Goal: Task Accomplishment & Management: Complete application form

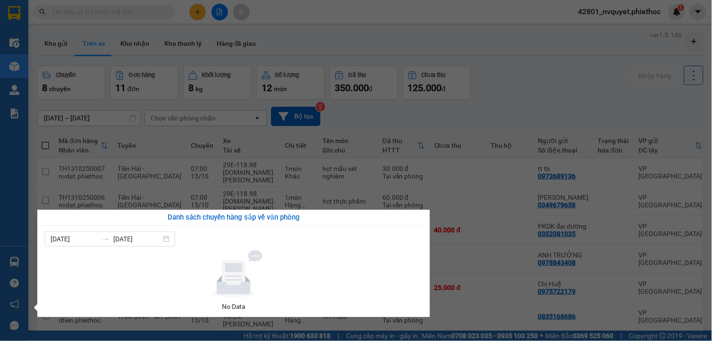
click at [300, 172] on section "Kết quả tìm kiếm ( 0 ) Bộ lọc No Data 42801_nvquyet.phiethoc 1 Điều hành xe Kho…" at bounding box center [356, 170] width 712 height 341
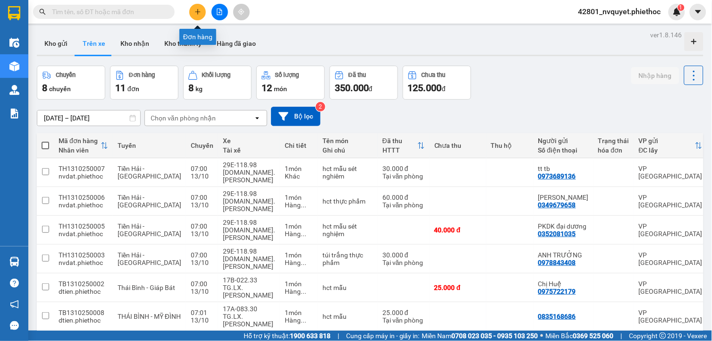
click at [200, 11] on icon "plus" at bounding box center [198, 11] width 7 height 7
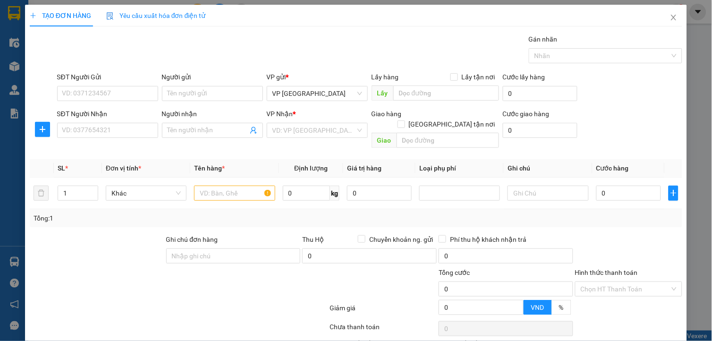
click at [203, 16] on span "Yêu cầu xuất hóa đơn điện tử" at bounding box center [156, 16] width 100 height 8
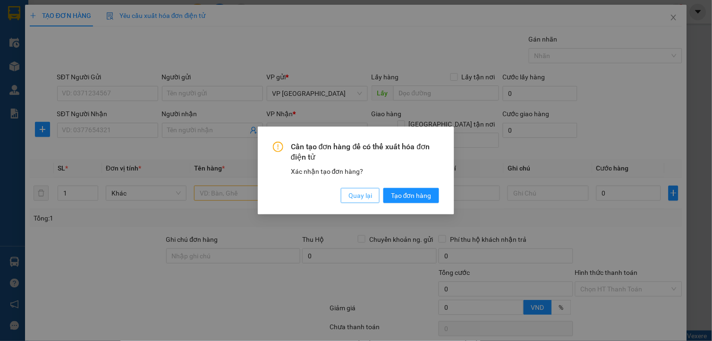
click at [360, 191] on span "Quay lại" at bounding box center [360, 195] width 24 height 10
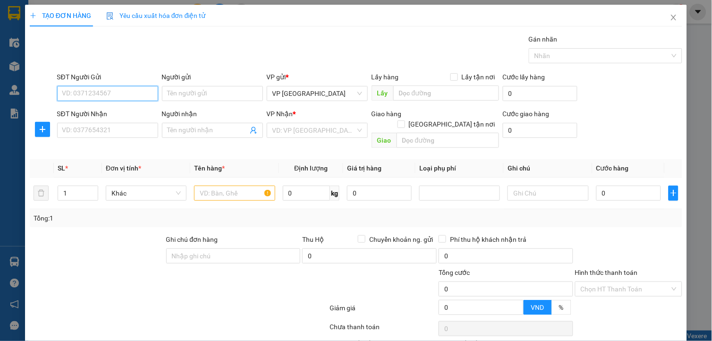
click at [67, 95] on input "SĐT Người Gửi" at bounding box center [107, 93] width 101 height 15
type input "0974884577"
click at [160, 93] on div "Người gửi Tên người gửi" at bounding box center [212, 88] width 105 height 33
click at [169, 92] on input "Người gửi" at bounding box center [212, 93] width 101 height 15
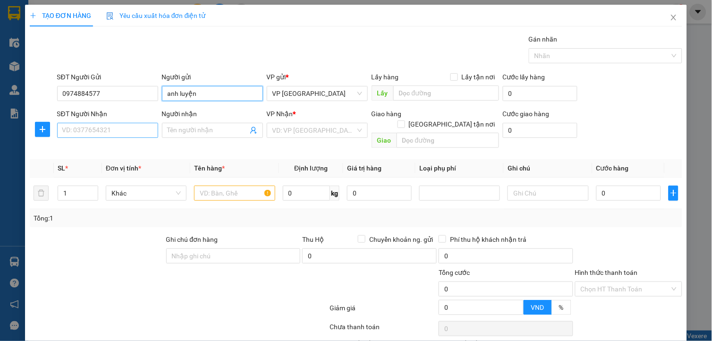
type input "anh luyện"
click at [125, 135] on input "SĐT Người Nhận" at bounding box center [107, 130] width 101 height 15
type input "0335677889"
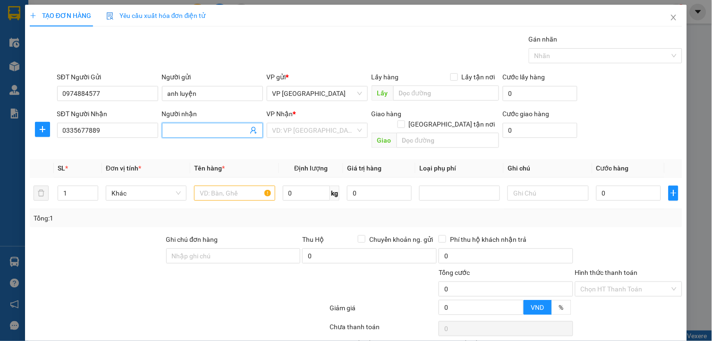
click at [194, 126] on input "Người nhận" at bounding box center [208, 130] width 80 height 10
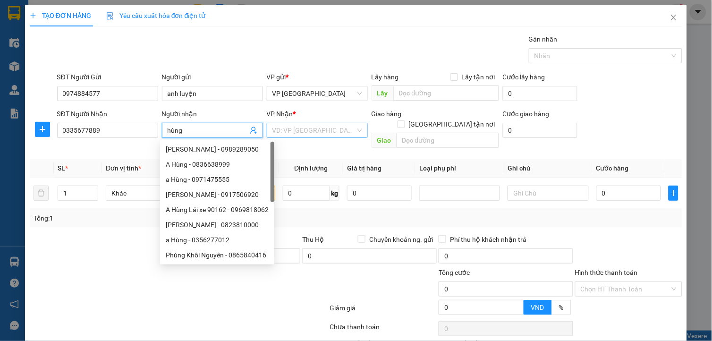
type input "hùng"
click at [279, 129] on input "search" at bounding box center [313, 130] width 83 height 14
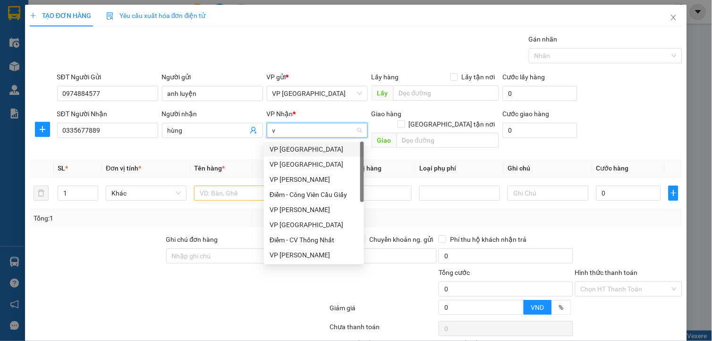
type input "vp"
click at [300, 163] on div "VP [GEOGRAPHIC_DATA]" at bounding box center [314, 164] width 89 height 10
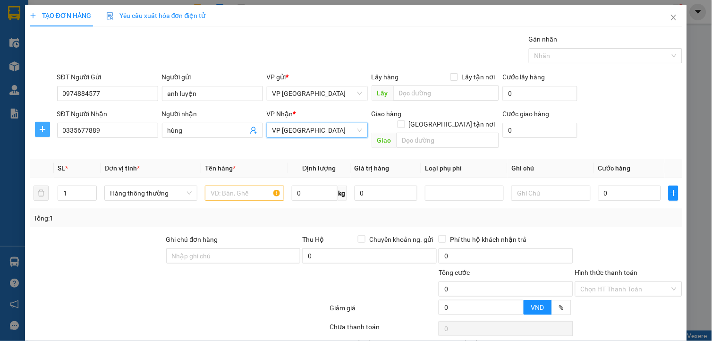
click at [39, 132] on icon "plus" at bounding box center [43, 130] width 8 height 8
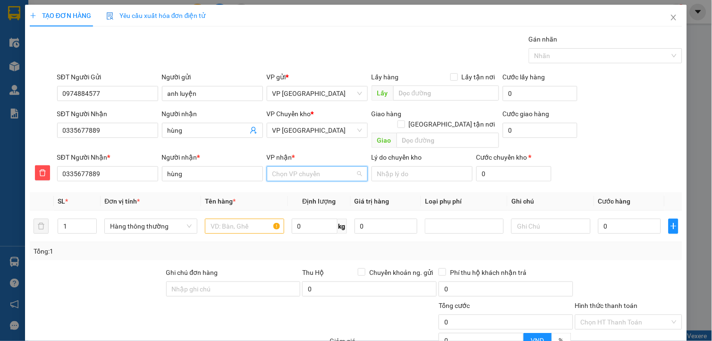
click at [306, 167] on input "VP nhận *" at bounding box center [313, 174] width 83 height 14
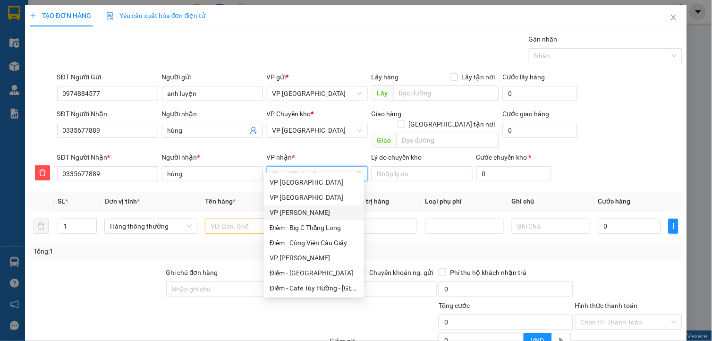
click at [314, 213] on div "VP [PERSON_NAME]" at bounding box center [314, 212] width 89 height 10
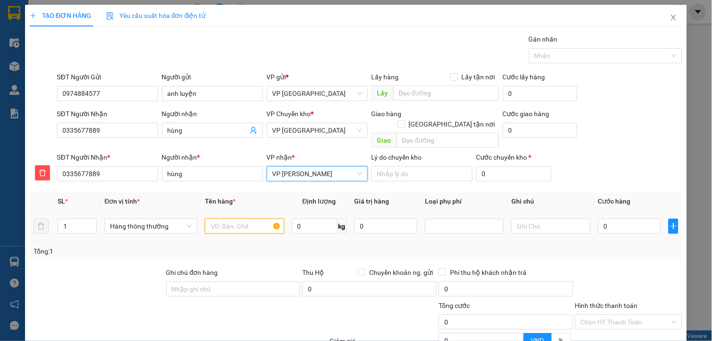
click at [246, 219] on input "text" at bounding box center [244, 226] width 79 height 15
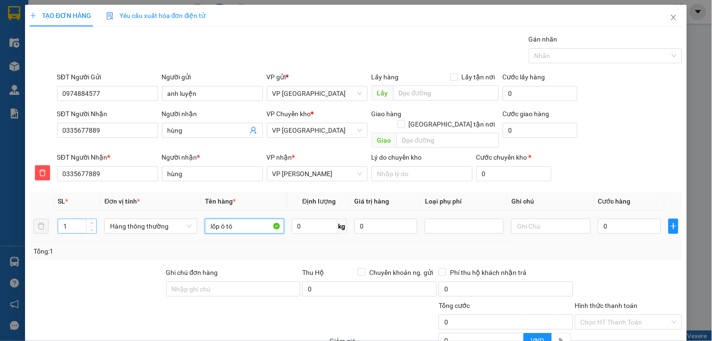
type input "lốp ô tô"
click at [79, 219] on input "1" at bounding box center [77, 226] width 39 height 14
type input "1"
type input "2"
click at [655, 162] on div "SĐT Người Nhận * 0335677889 Người nhận * hùng VP nhận * VP [PERSON_NAME] do chu…" at bounding box center [369, 168] width 629 height 33
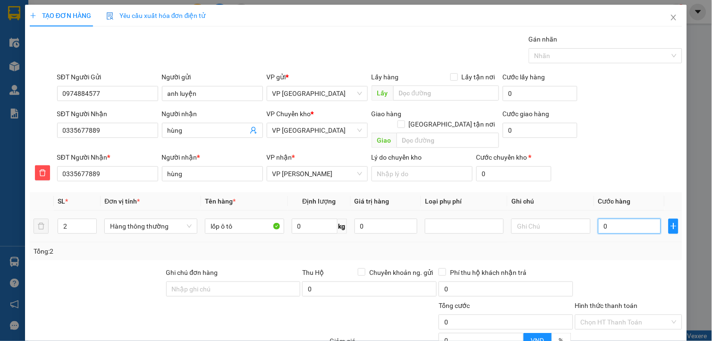
click at [613, 219] on input "0" at bounding box center [629, 226] width 63 height 15
type input "1"
type input "10"
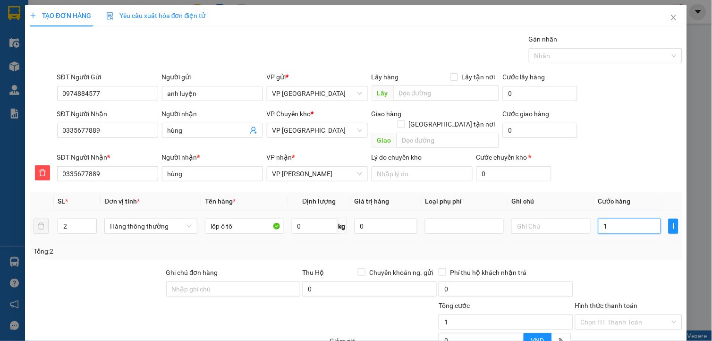
type input "10"
type input "100"
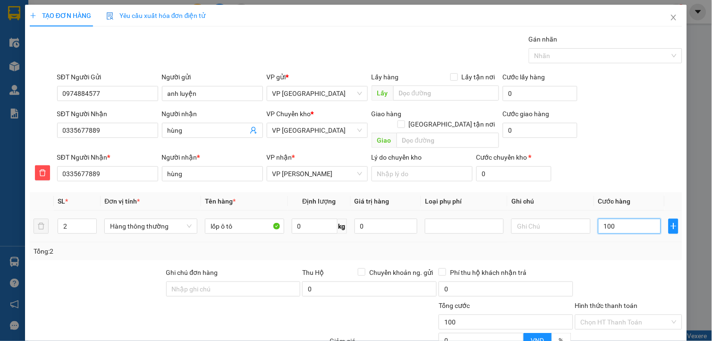
type input "1.000"
type input "10.000"
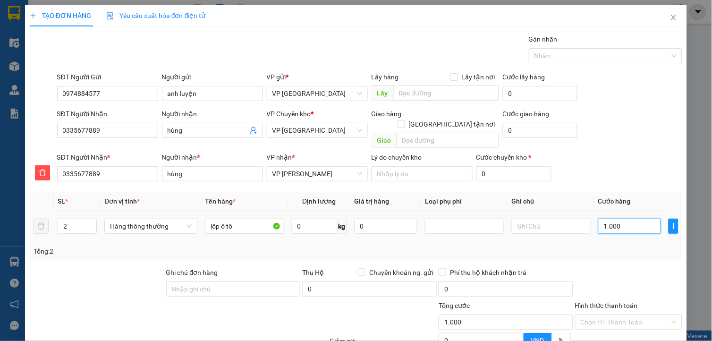
type input "10.000"
type input "100.000"
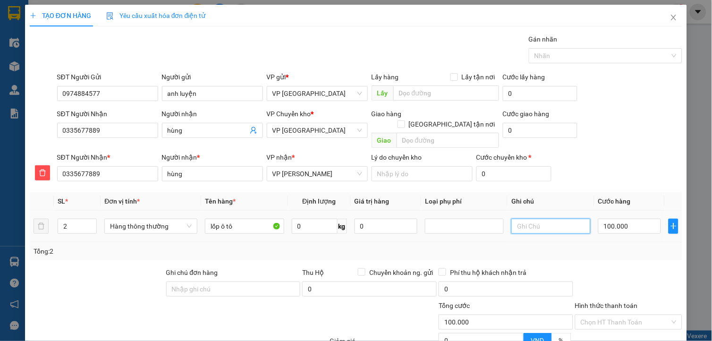
click at [534, 219] on input "text" at bounding box center [550, 226] width 79 height 15
type input "chưa bill"
drag, startPoint x: 588, startPoint y: 261, endPoint x: 607, endPoint y: 276, distance: 23.8
click at [608, 276] on div at bounding box center [628, 283] width 109 height 33
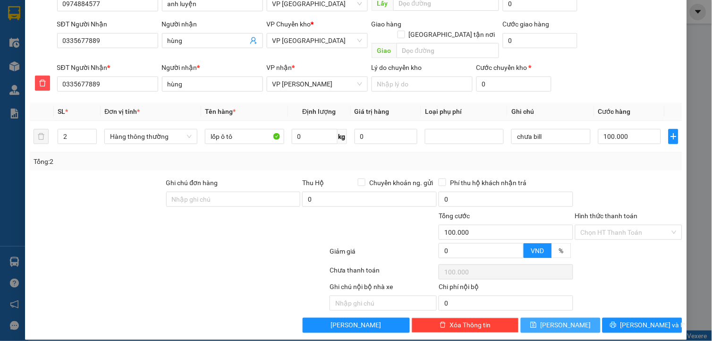
click at [571, 318] on button "[PERSON_NAME]" at bounding box center [561, 325] width 80 height 15
type input "1"
type input "0"
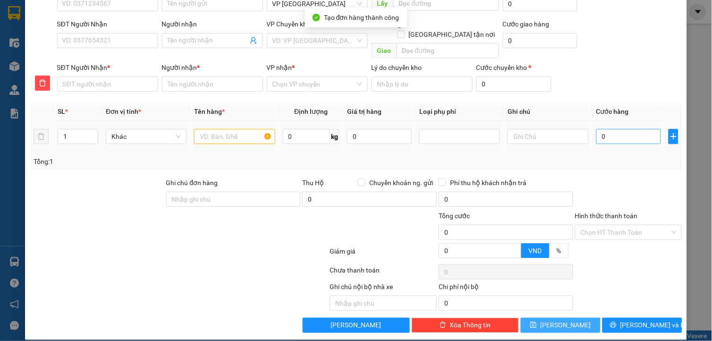
scroll to position [0, 0]
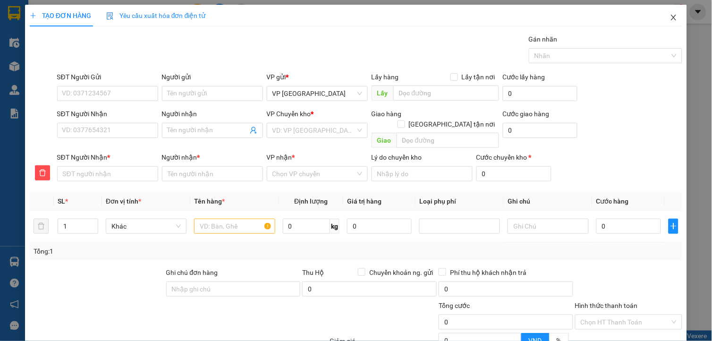
click at [670, 17] on icon "close" at bounding box center [674, 18] width 8 height 8
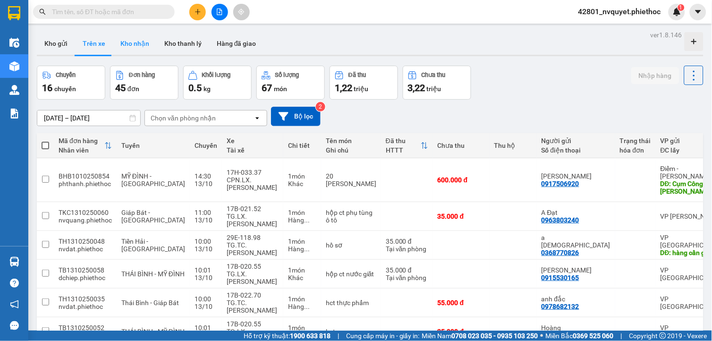
click at [139, 39] on button "Kho nhận" at bounding box center [135, 43] width 44 height 23
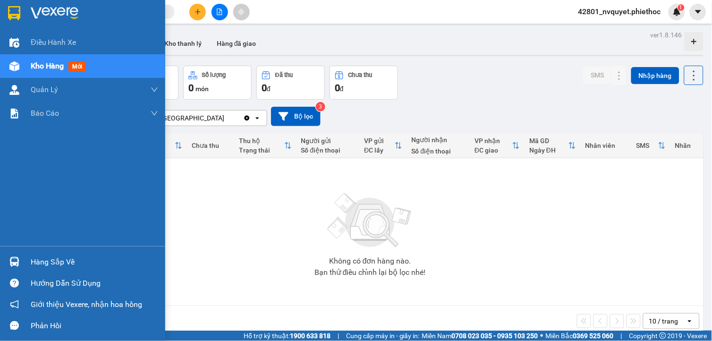
click at [22, 261] on div at bounding box center [14, 262] width 17 height 17
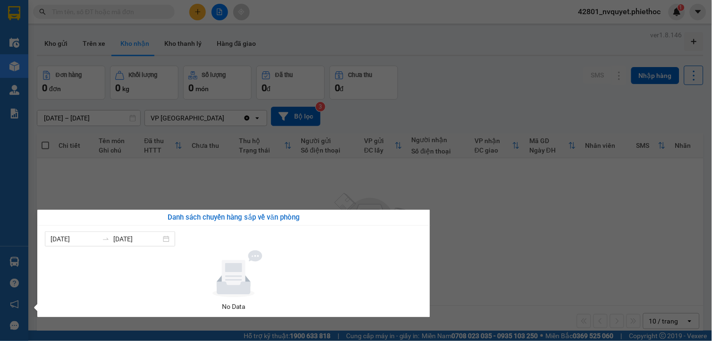
click at [239, 157] on section "Kết quả tìm kiếm ( 0 ) Bộ lọc No Data 42801_nvquyet.phiethoc 1 Điều hành xe Kho…" at bounding box center [356, 170] width 712 height 341
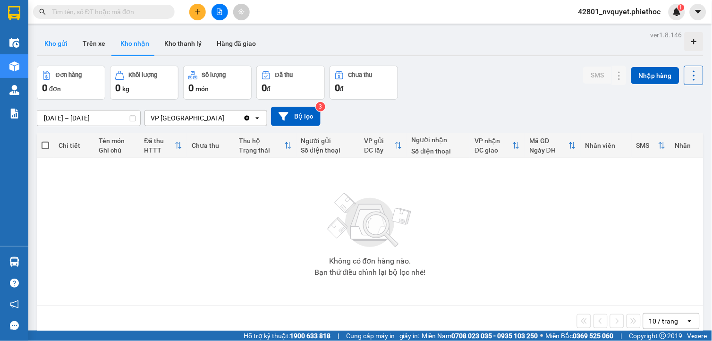
click at [64, 39] on button "Kho gửi" at bounding box center [56, 43] width 38 height 23
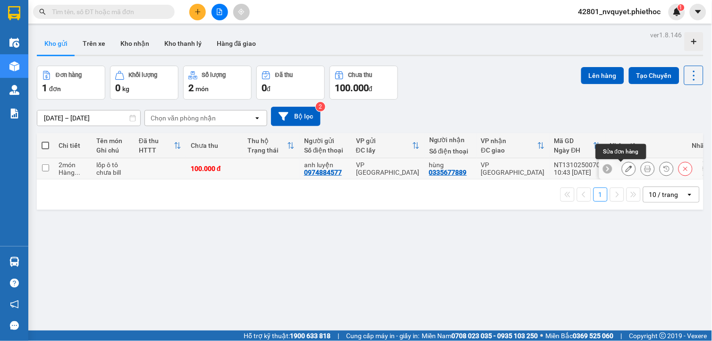
click at [626, 168] on icon at bounding box center [629, 168] width 7 height 7
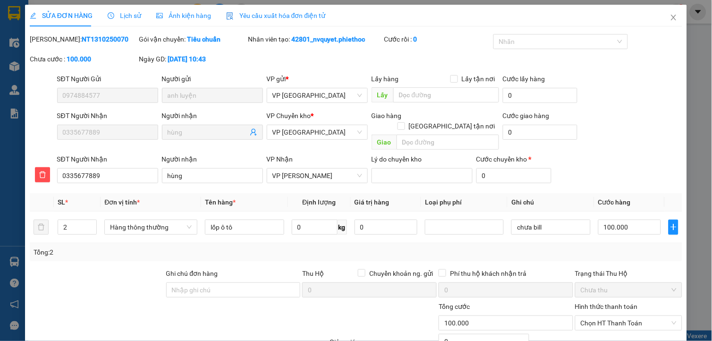
type input "0974884577"
type input "anh luyện"
type input "0335677889"
type input "hùng"
type input "0"
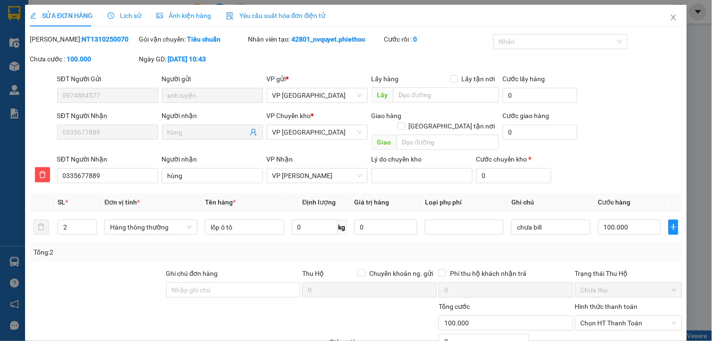
type input "100.000"
click at [670, 17] on icon "close" at bounding box center [674, 18] width 8 height 8
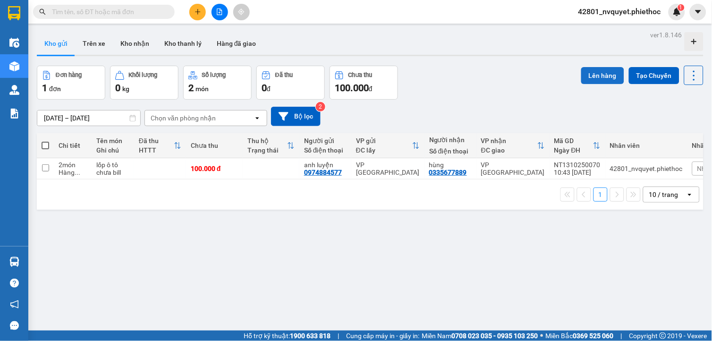
click at [592, 73] on button "Lên hàng" at bounding box center [602, 75] width 43 height 17
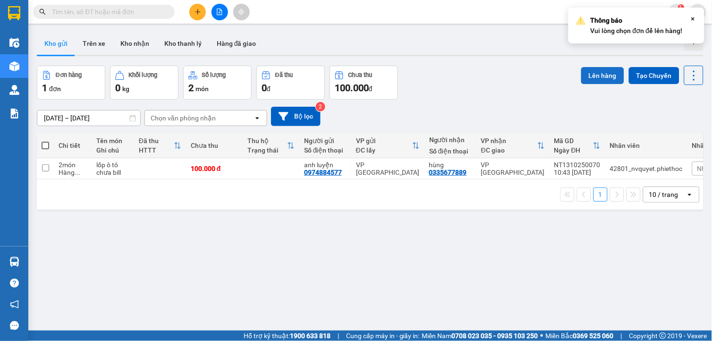
click at [602, 71] on button "Lên hàng" at bounding box center [602, 75] width 43 height 17
click at [116, 172] on div "chưa bill" at bounding box center [112, 173] width 33 height 8
checkbox input "true"
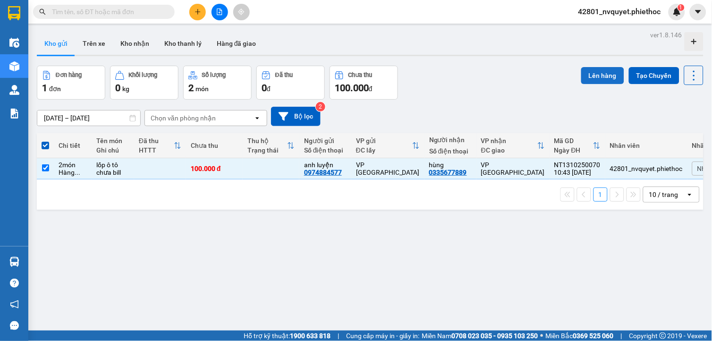
click at [597, 76] on button "Lên hàng" at bounding box center [602, 75] width 43 height 17
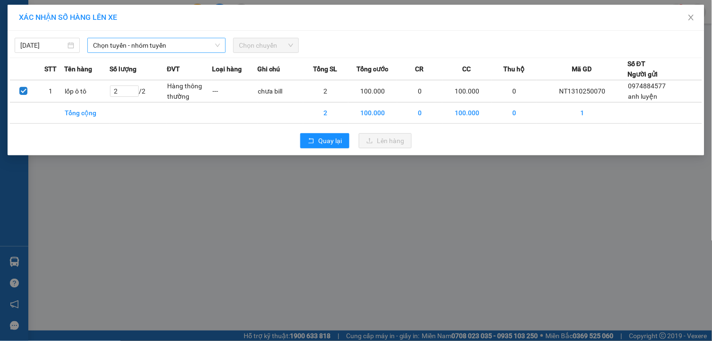
click at [149, 48] on span "Chọn tuyến - nhóm tuyến" at bounding box center [156, 45] width 127 height 14
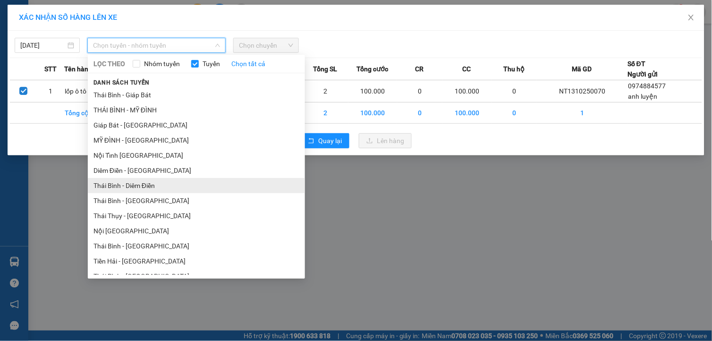
scroll to position [24, 0]
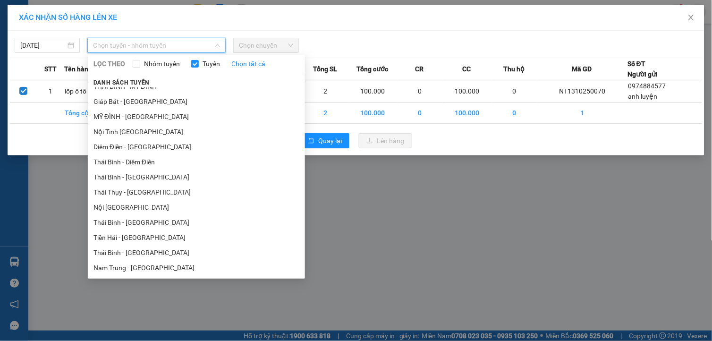
click at [140, 265] on li "Nam Trung - [GEOGRAPHIC_DATA]" at bounding box center [196, 267] width 217 height 15
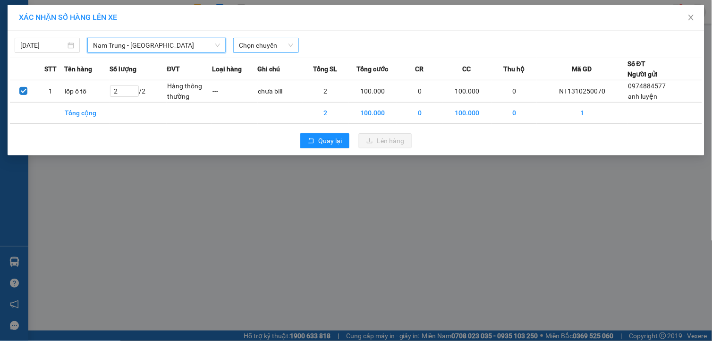
click at [265, 45] on span "Chọn chuyến" at bounding box center [266, 45] width 54 height 14
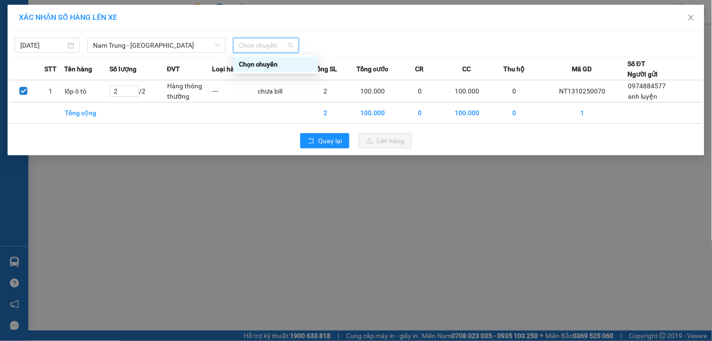
type input "0"
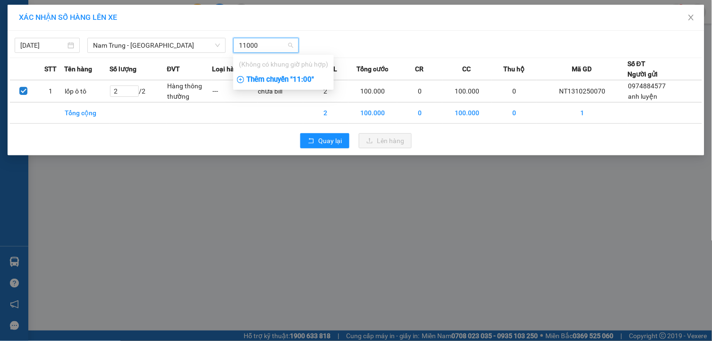
type input "11000"
click at [292, 81] on div "Thêm chuyến " 11:00 "" at bounding box center [283, 80] width 101 height 16
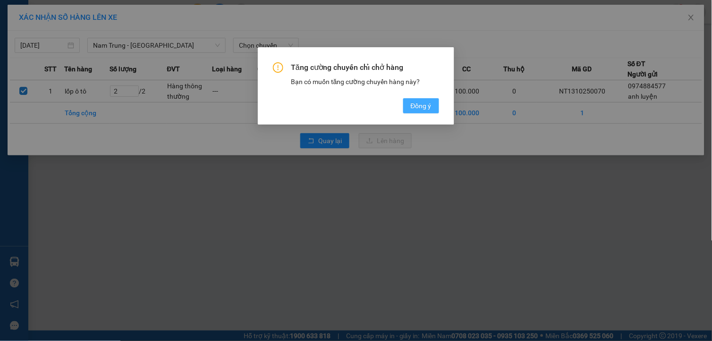
click at [426, 103] on span "Đồng ý" at bounding box center [421, 106] width 21 height 10
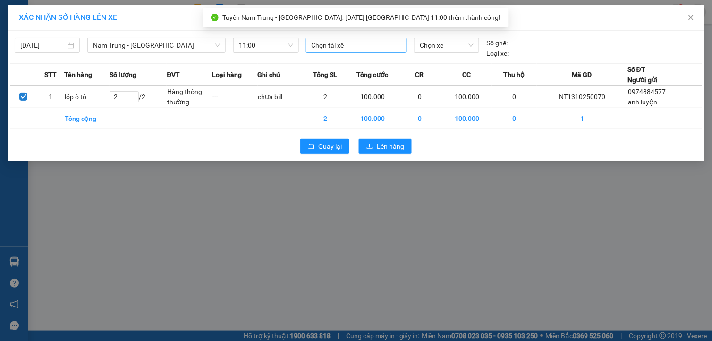
click at [342, 50] on div at bounding box center [356, 45] width 96 height 11
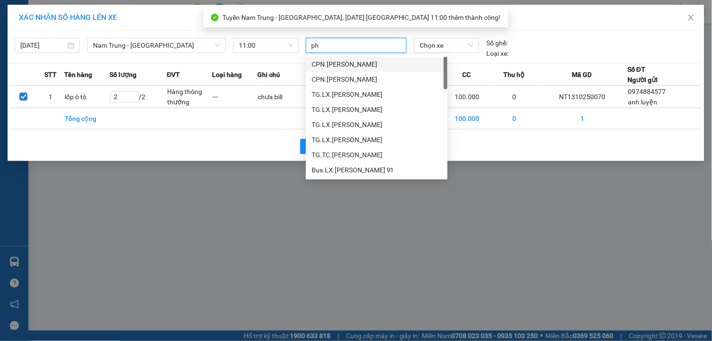
type input "phi"
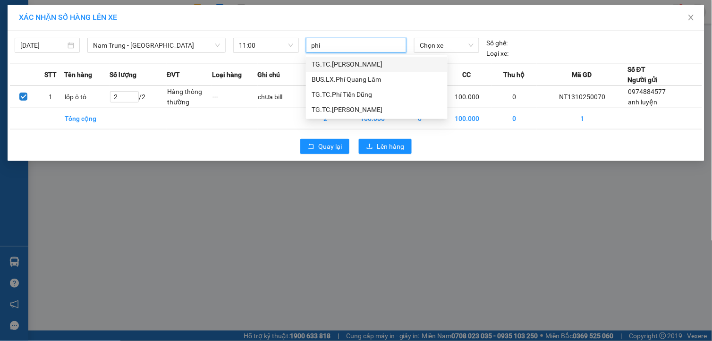
click at [343, 62] on div "TG.TC.[PERSON_NAME]" at bounding box center [377, 64] width 130 height 10
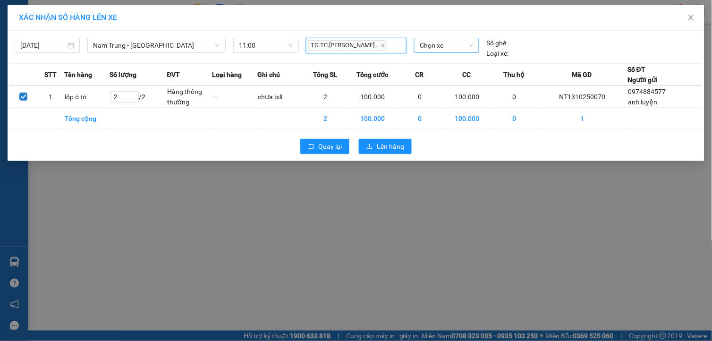
click at [437, 42] on span "Chọn xe" at bounding box center [446, 45] width 53 height 14
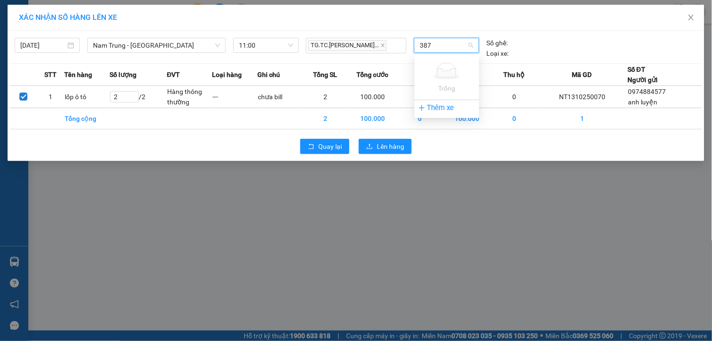
type input "387"
type input "3"
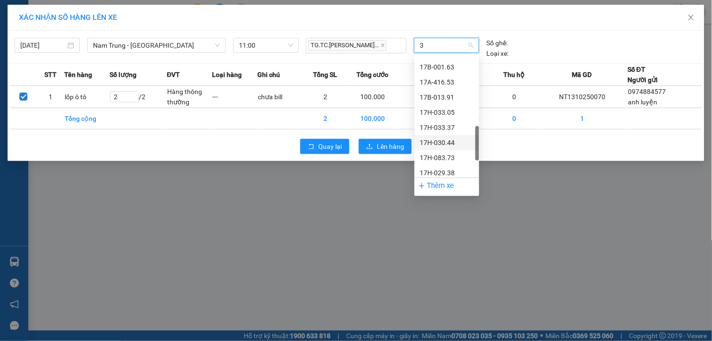
scroll to position [367, 0]
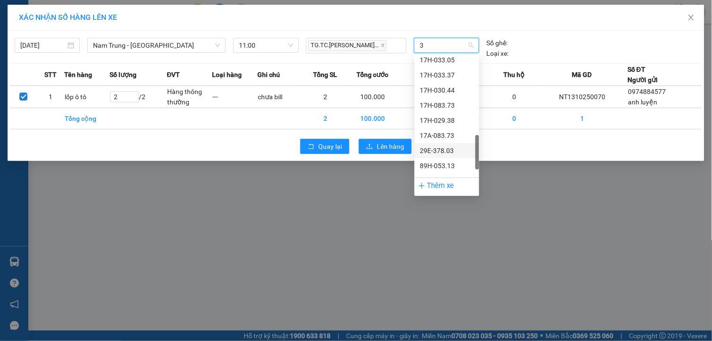
click at [454, 147] on div "29E-378.03" at bounding box center [446, 150] width 53 height 10
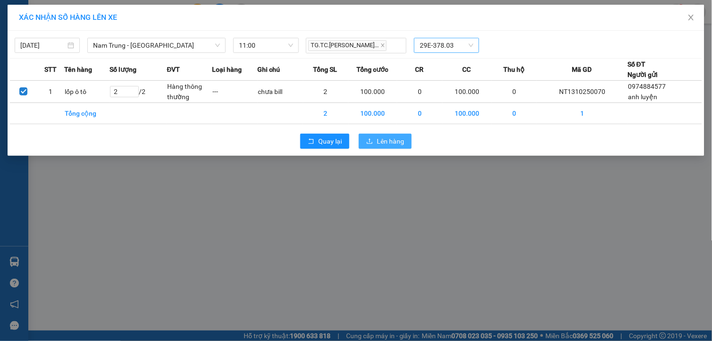
click at [387, 137] on span "Lên hàng" at bounding box center [390, 141] width 27 height 10
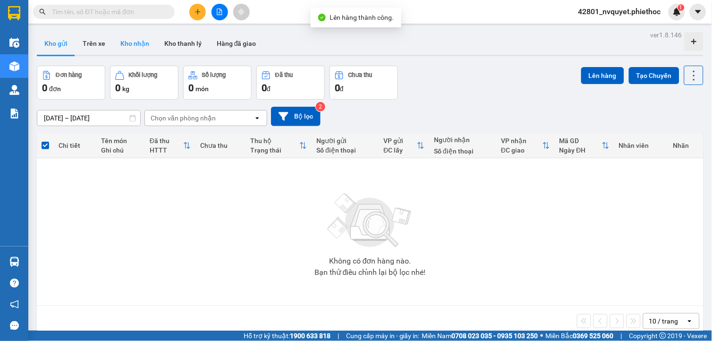
click at [120, 40] on button "Kho nhận" at bounding box center [135, 43] width 44 height 23
